Goal: Task Accomplishment & Management: Manage account settings

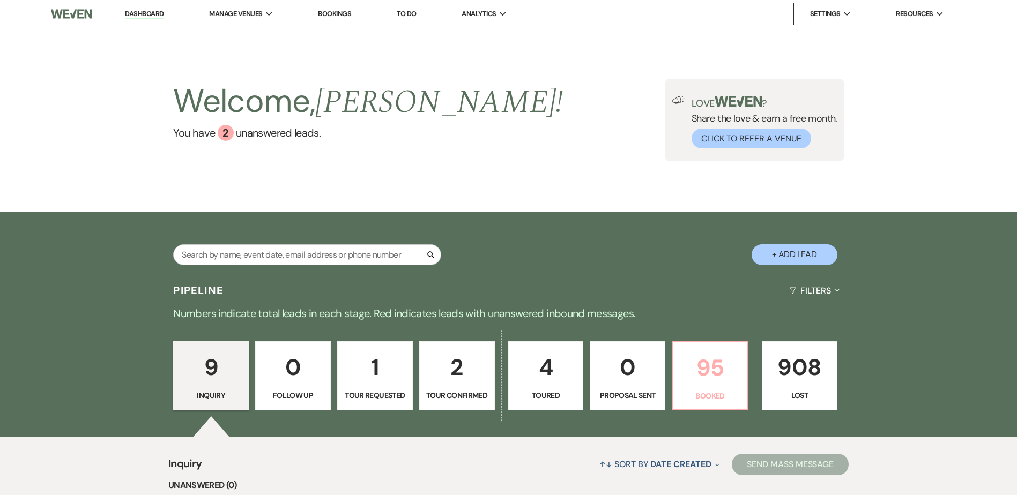
click at [695, 364] on p "95" at bounding box center [710, 368] width 62 height 36
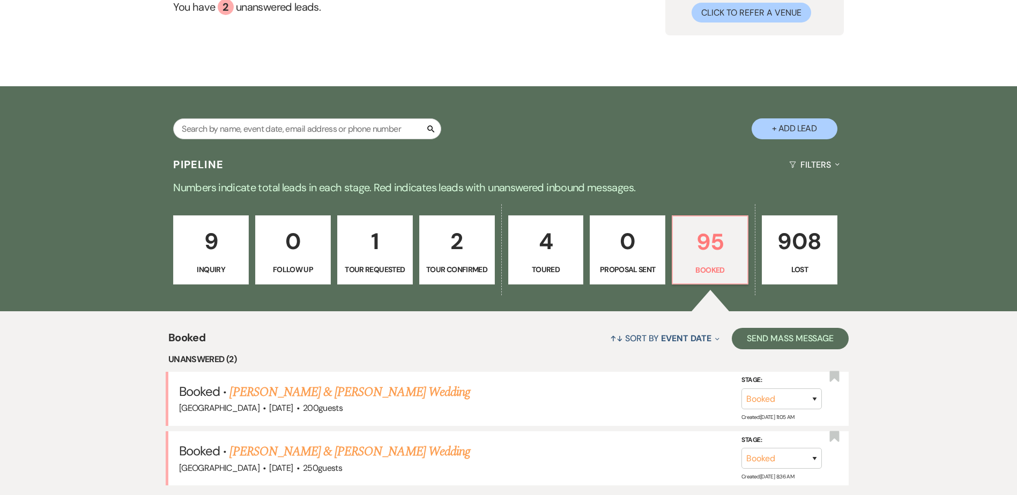
scroll to position [322, 0]
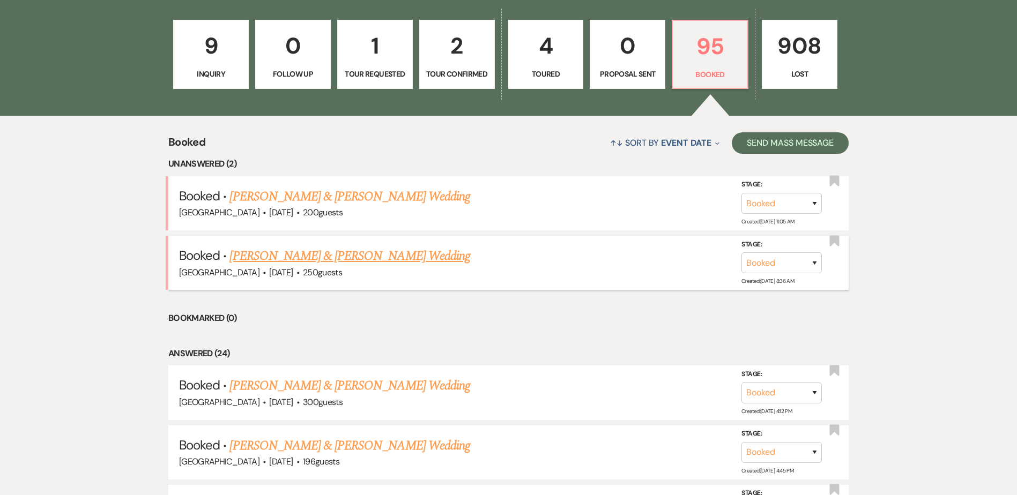
click at [304, 258] on link "[PERSON_NAME] & [PERSON_NAME] Wedding" at bounding box center [349, 256] width 240 height 19
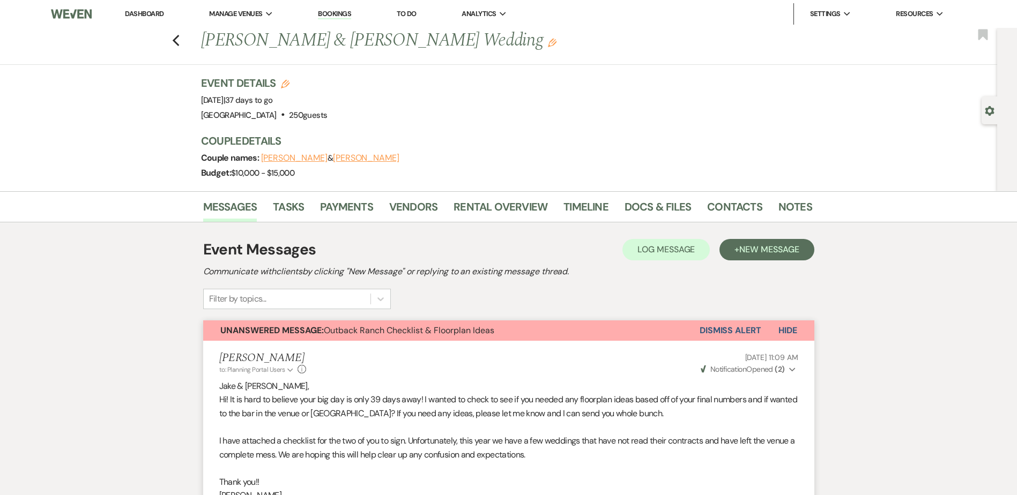
click at [135, 12] on link "Dashboard" at bounding box center [144, 13] width 39 height 9
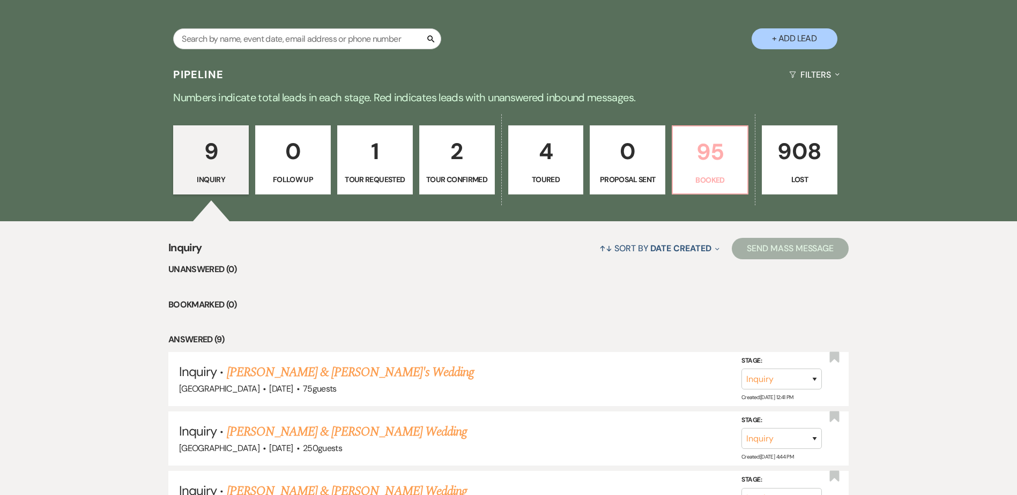
scroll to position [216, 0]
click at [703, 163] on p "95" at bounding box center [710, 153] width 62 height 36
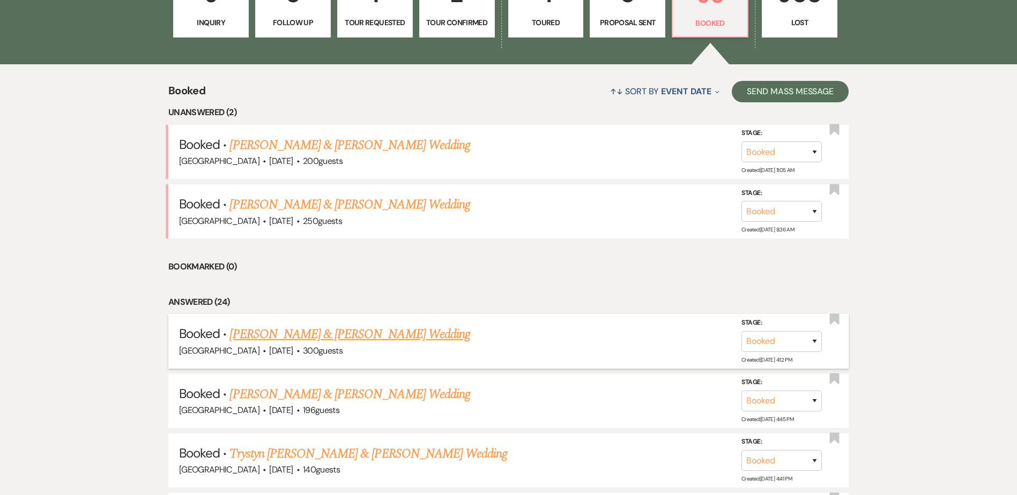
scroll to position [374, 0]
click at [385, 331] on link "Emma Gregor & Kody Bearbower's Wedding" at bounding box center [349, 333] width 240 height 19
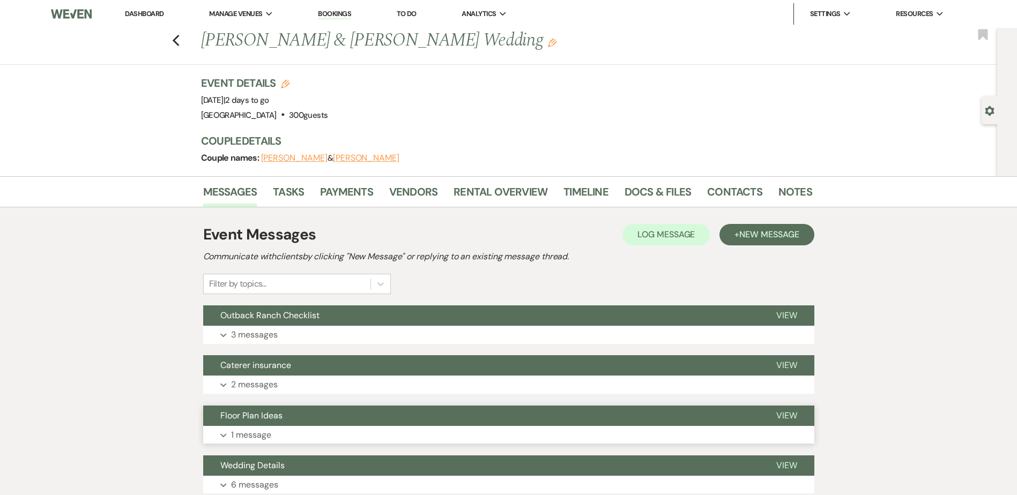
click at [360, 413] on button "Floor Plan Ideas" at bounding box center [481, 416] width 556 height 20
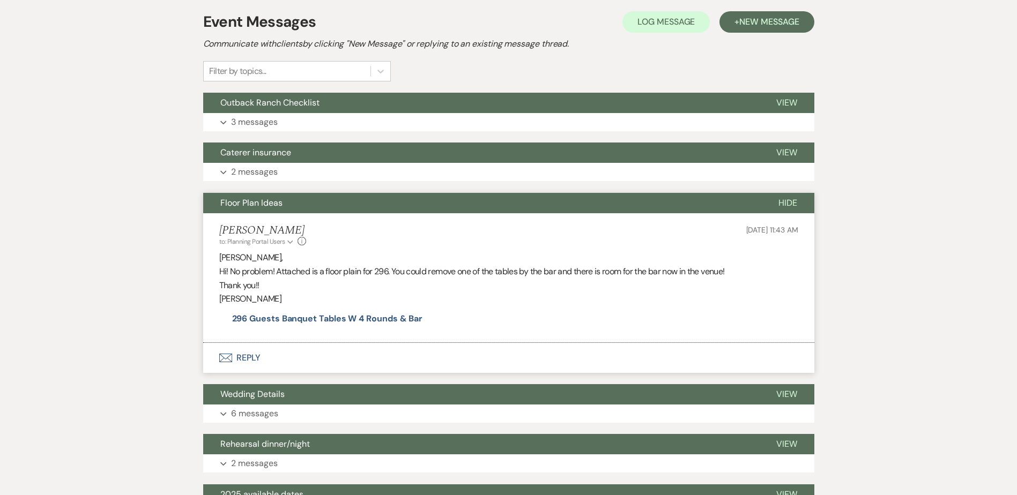
scroll to position [214, 0]
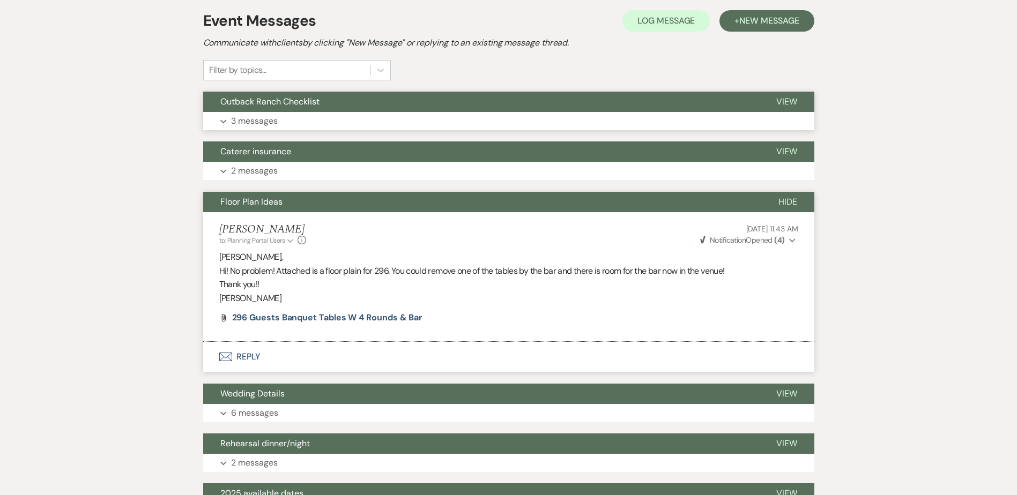
click at [292, 106] on span "Outback Ranch Checklist" at bounding box center [269, 101] width 99 height 11
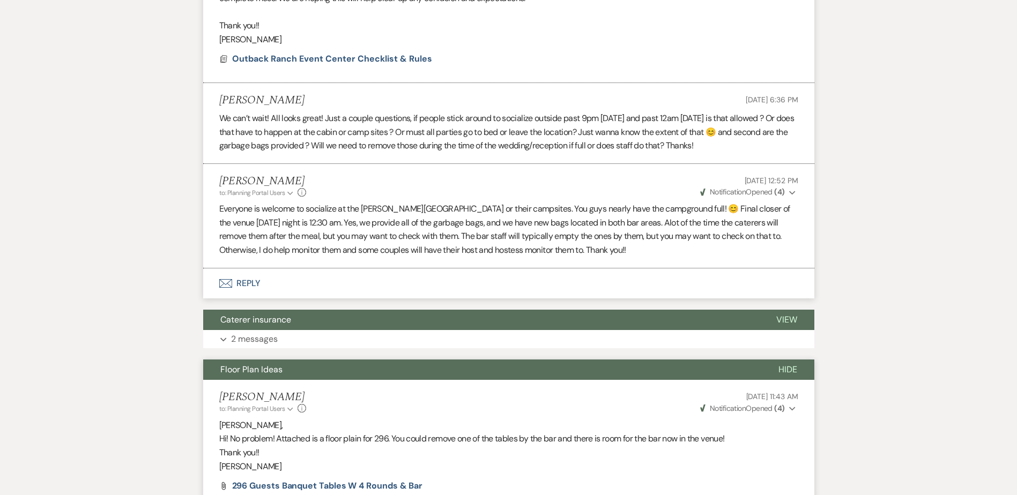
scroll to position [428, 0]
click at [298, 315] on button "Caterer insurance" at bounding box center [481, 319] width 556 height 20
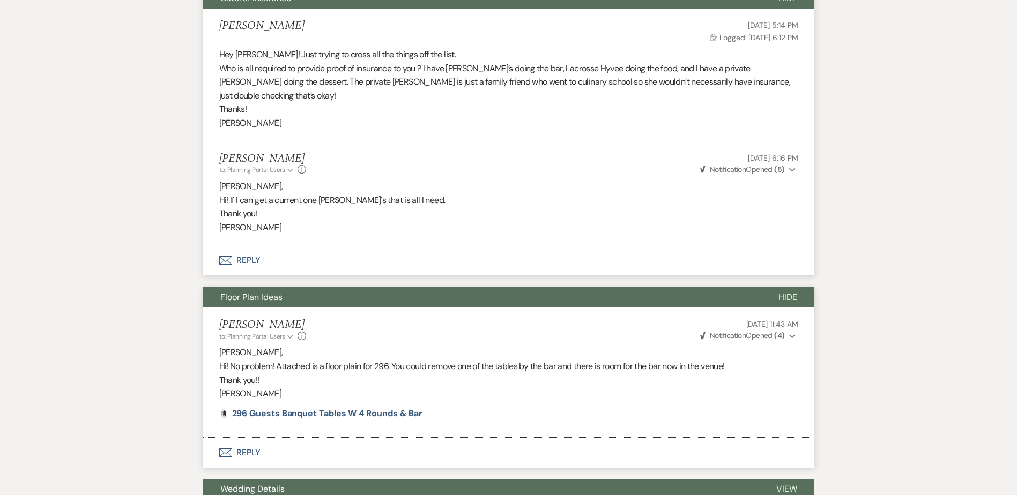
scroll to position [750, 0]
click at [381, 407] on span "296 Guests Banquet Tables w 4 Rounds & Bar" at bounding box center [327, 412] width 191 height 11
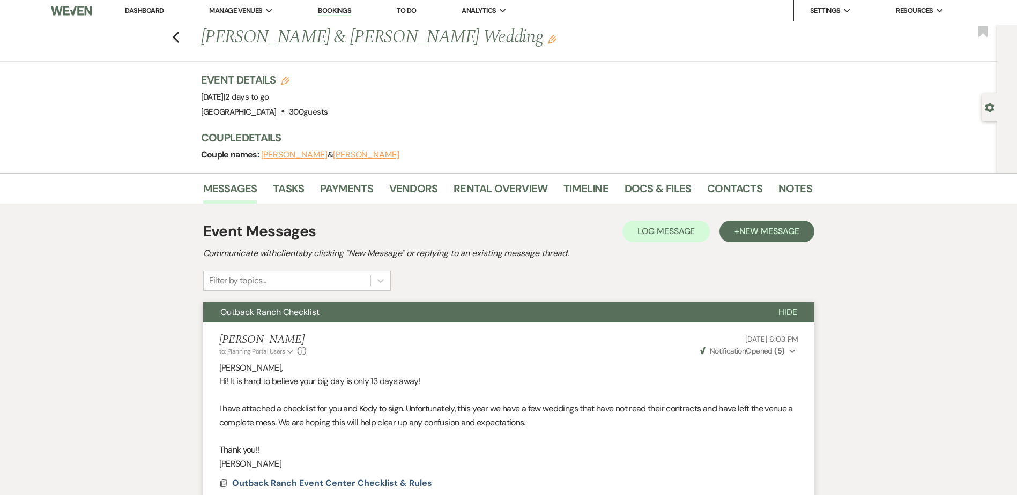
scroll to position [0, 0]
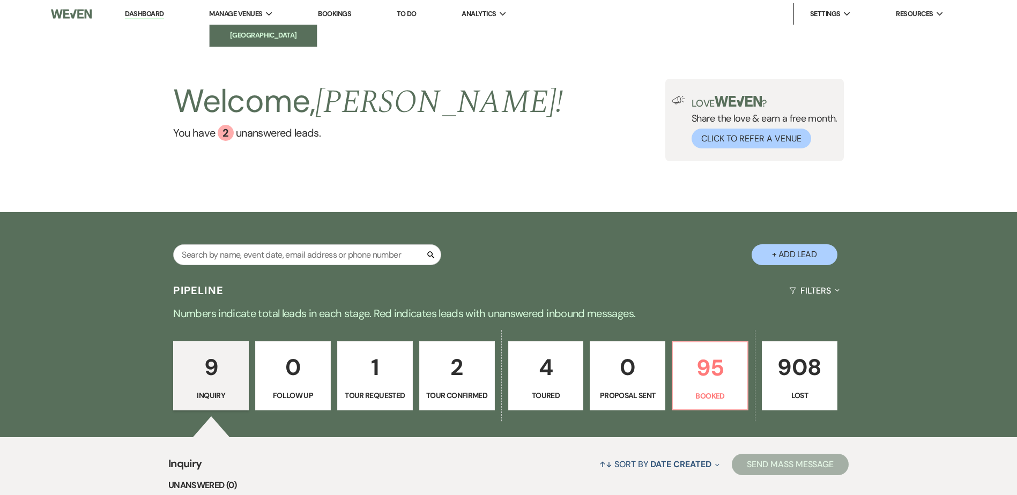
click at [259, 33] on li "[GEOGRAPHIC_DATA]" at bounding box center [263, 35] width 96 height 11
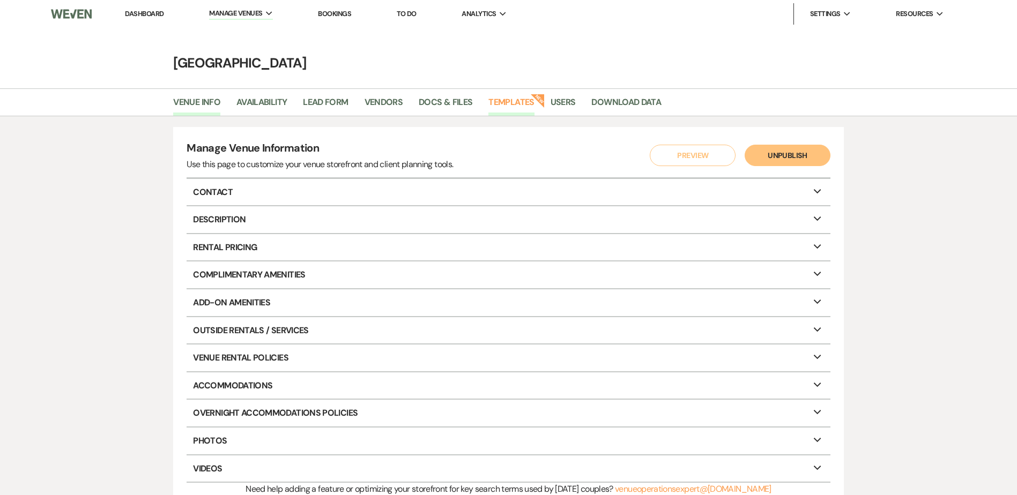
click at [522, 104] on link "Templates" at bounding box center [511, 105] width 46 height 20
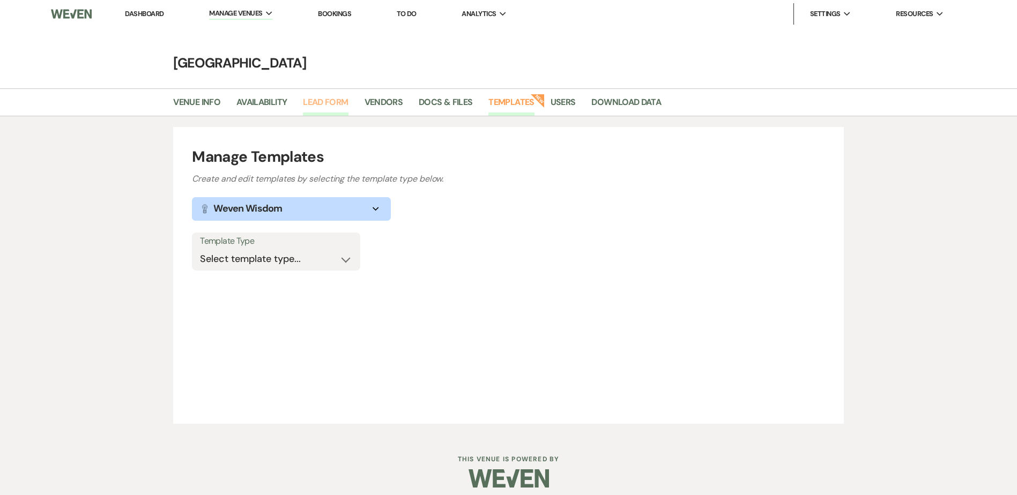
click at [324, 104] on link "Lead Form" at bounding box center [325, 105] width 45 height 20
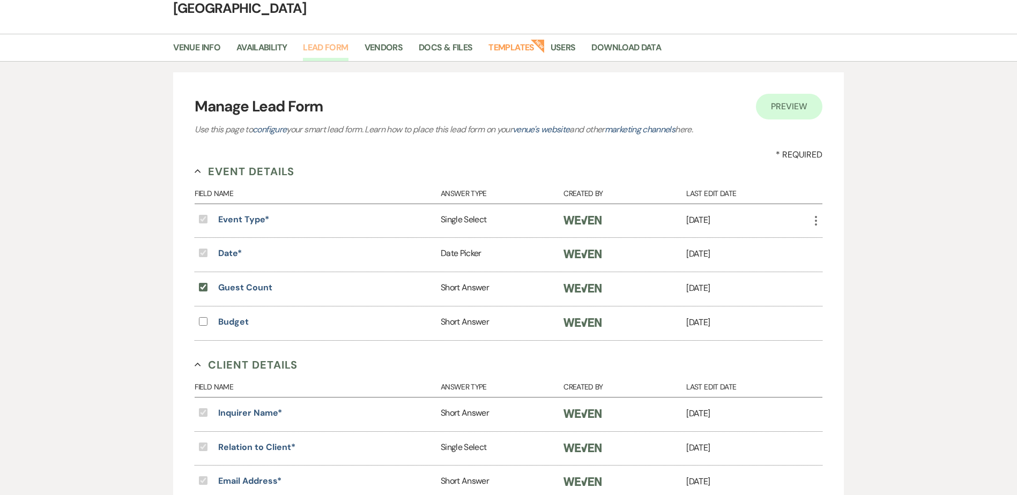
scroll to position [54, 0]
click at [505, 49] on link "Templates" at bounding box center [511, 52] width 46 height 20
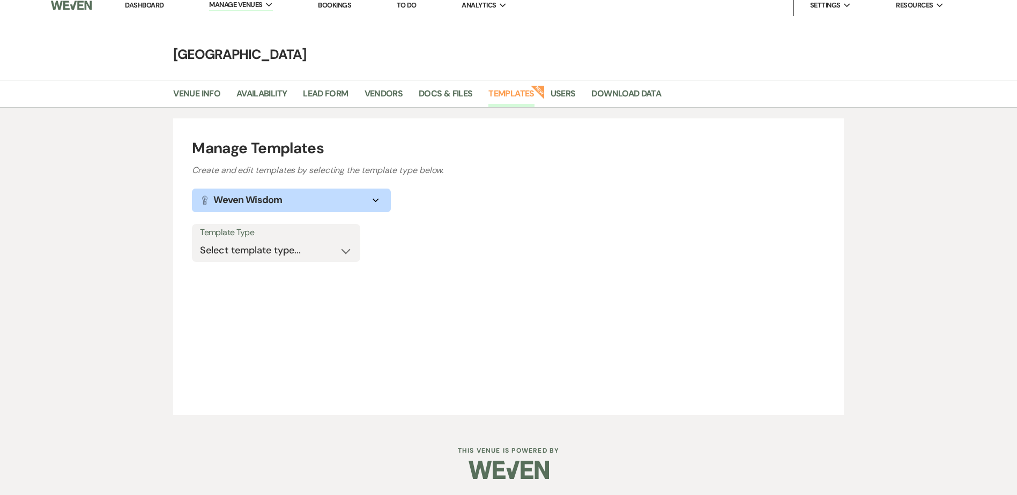
scroll to position [9, 0]
click at [279, 202] on h1 "Weven Wisdom" at bounding box center [247, 200] width 69 height 14
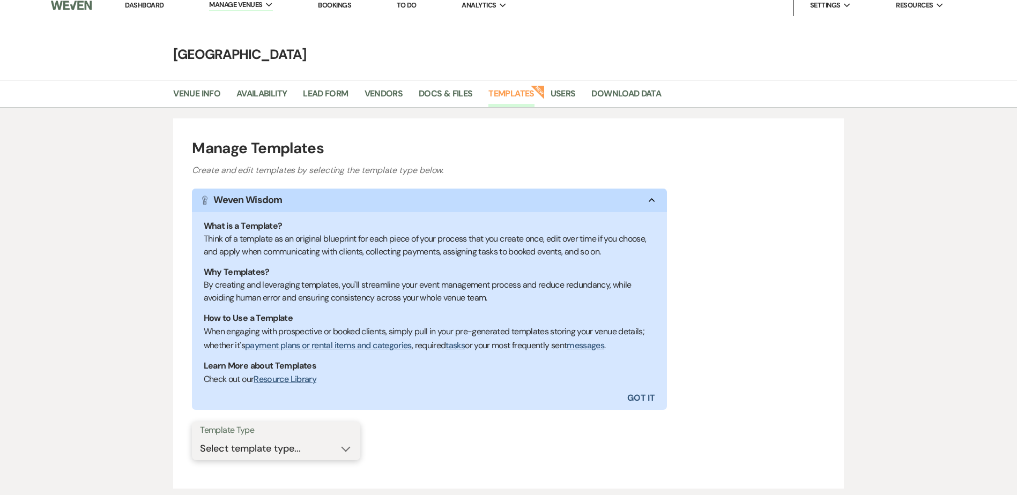
click at [252, 441] on select "Select template type... Task List Message Templates Payment Plan Inventory Item…" at bounding box center [276, 449] width 152 height 21
select select "Message Templates"
click at [200, 439] on select "Select template type... Task List Message Templates Payment Plan Inventory Item…" at bounding box center [276, 449] width 152 height 21
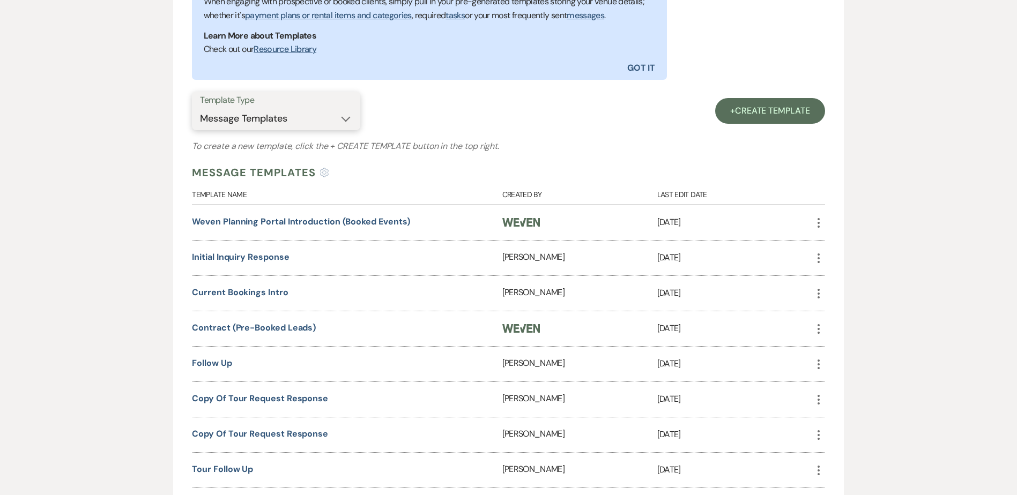
scroll to position [339, 0]
click at [243, 256] on link "Initial Inquiry Response" at bounding box center [240, 256] width 97 height 11
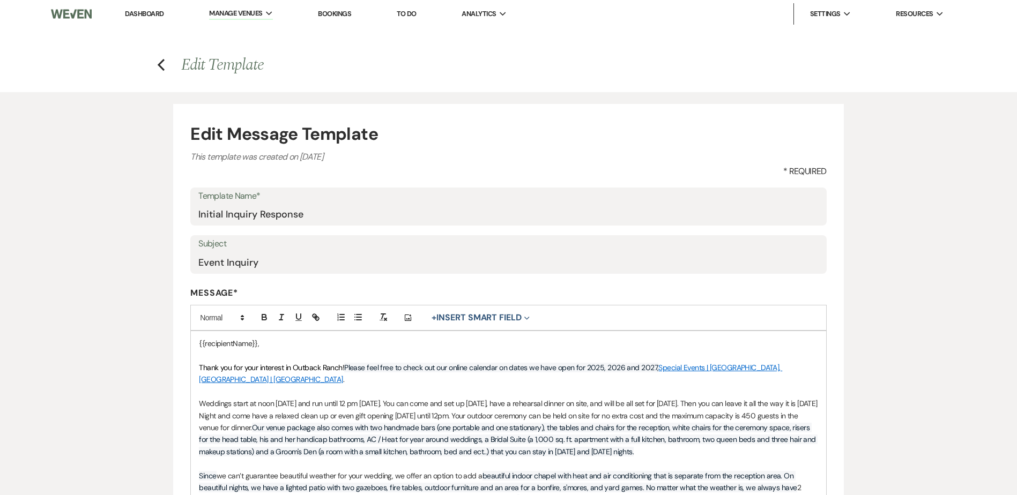
drag, startPoint x: 606, startPoint y: 369, endPoint x: 607, endPoint y: 378, distance: 9.3
click at [606, 370] on span "Please feel free to check out our online calendar on dates we have open for 202…" at bounding box center [501, 368] width 314 height 10
click at [619, 367] on span "Please feel free to check out our online calendar on dates we have open for 202…" at bounding box center [491, 368] width 294 height 10
drag, startPoint x: 623, startPoint y: 370, endPoint x: 623, endPoint y: 385, distance: 15.0
click at [623, 372] on span "Please feel free to check out our online calendar on dates we have open for 202…" at bounding box center [484, 368] width 280 height 10
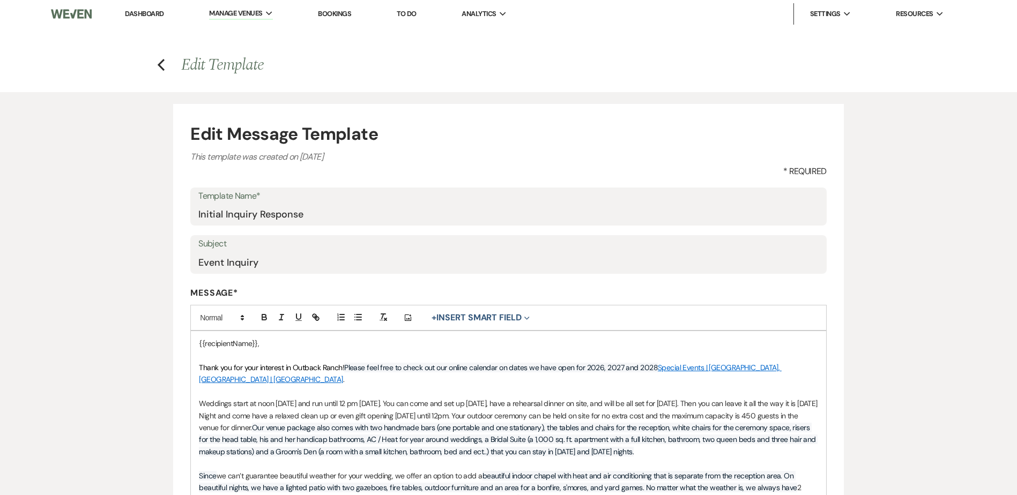
click at [629, 406] on span "Weddings start at noon on Friday and run until 12 pm on Sunday. You can come an…" at bounding box center [509, 416] width 620 height 34
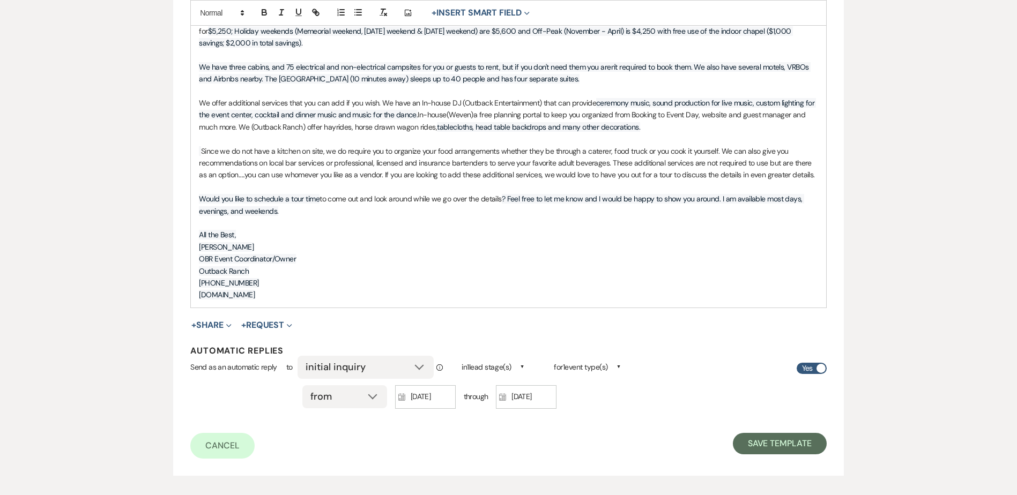
scroll to position [481, 0]
click at [768, 435] on button "Save Template" at bounding box center [780, 443] width 94 height 21
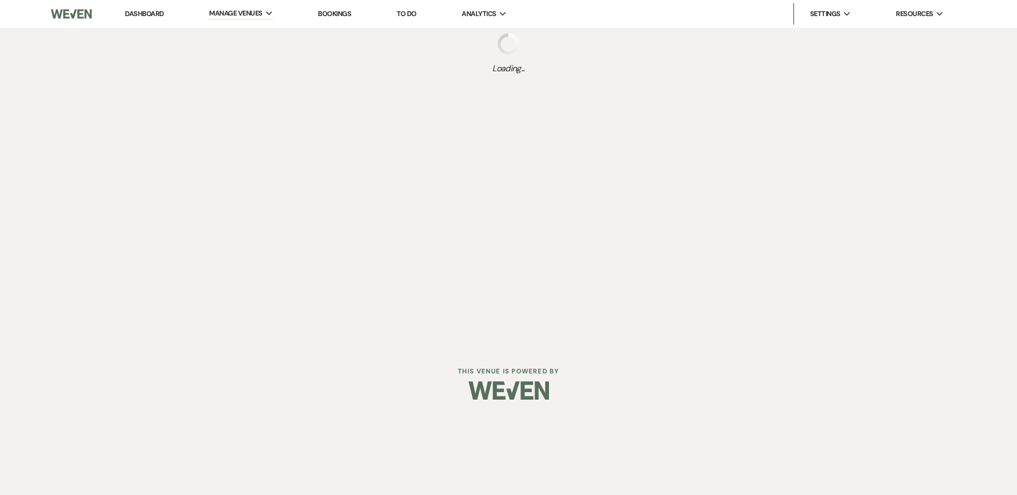
select select "Message Templates"
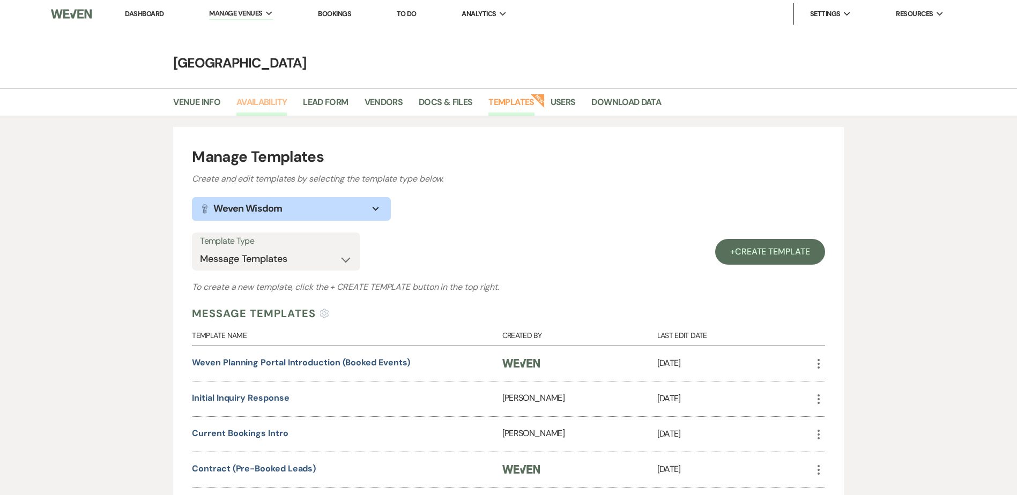
click at [276, 100] on link "Availability" at bounding box center [261, 105] width 50 height 20
select select "3"
select select "2026"
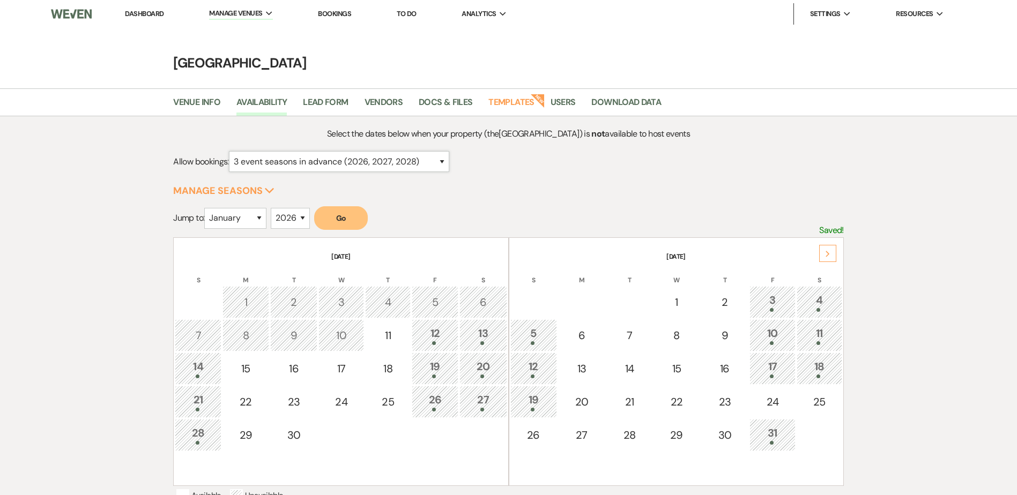
click at [435, 161] on select "for just this event season (2026) for this event season and the next (2026 and …" at bounding box center [339, 161] width 220 height 21
click at [522, 184] on div "Select the dates below when your property (the Outback Ranch Event Center ) is …" at bounding box center [508, 366] width 670 height 478
click at [141, 12] on link "Dashboard" at bounding box center [144, 13] width 39 height 9
